Goal: Task Accomplishment & Management: Manage account settings

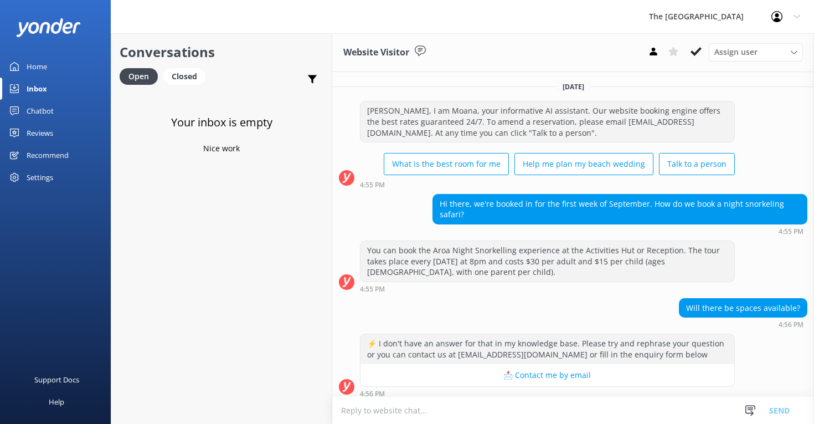
scroll to position [30, 0]
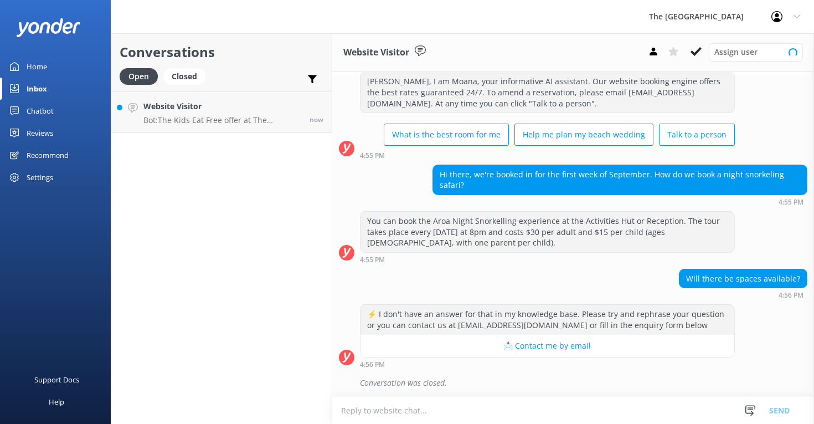
scroll to position [30, 0]
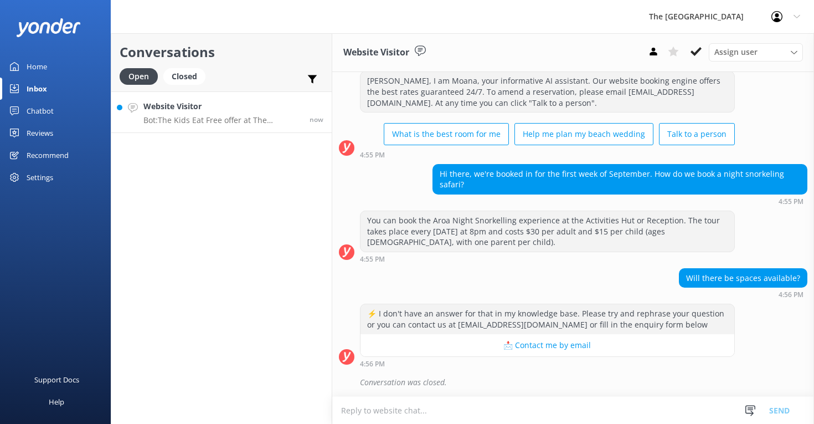
click at [236, 116] on p "Bot: The Kids Eat Free offer at The [GEOGRAPHIC_DATA] is for children aged [DEM…" at bounding box center [222, 120] width 158 height 10
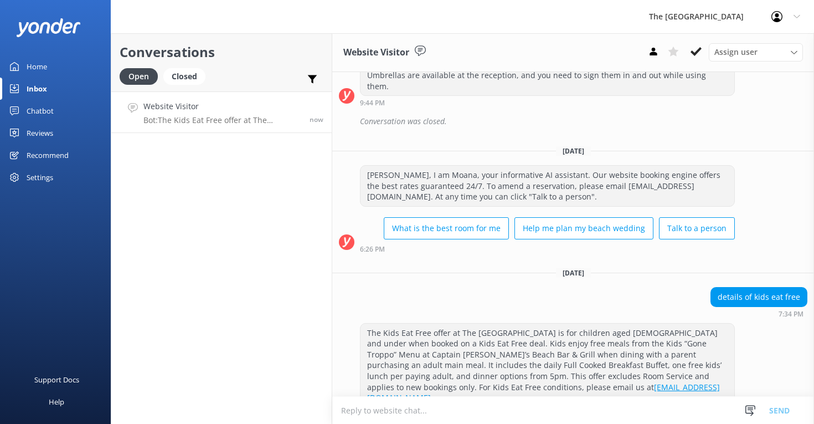
scroll to position [2116, 0]
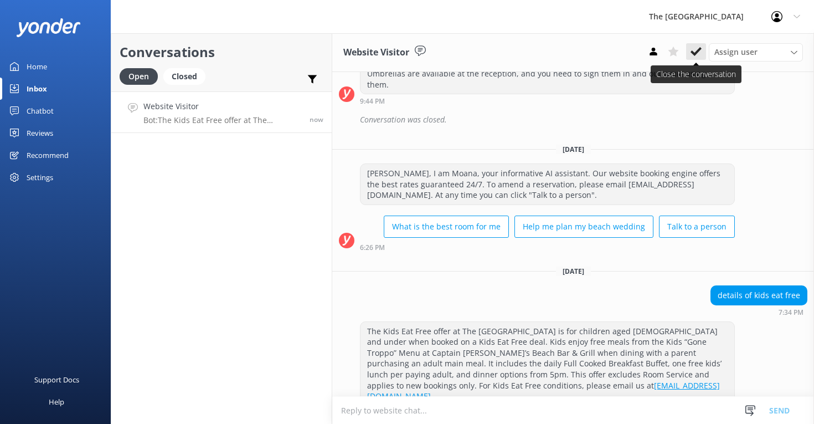
click at [699, 53] on icon at bounding box center [695, 51] width 11 height 11
